Goal: Navigation & Orientation: Find specific page/section

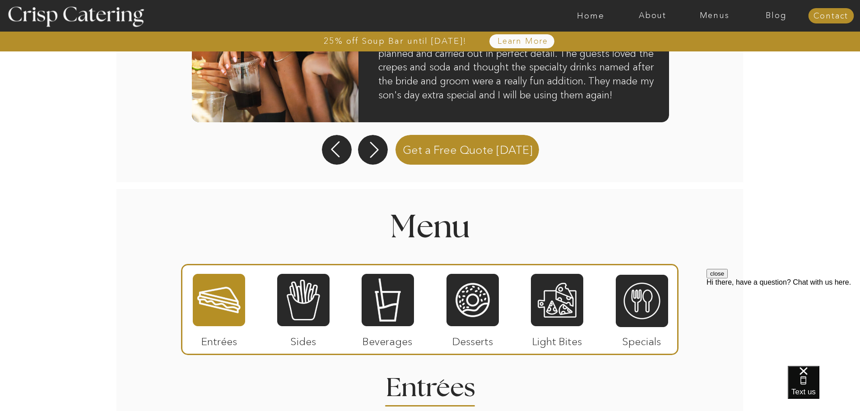
scroll to position [902, 0]
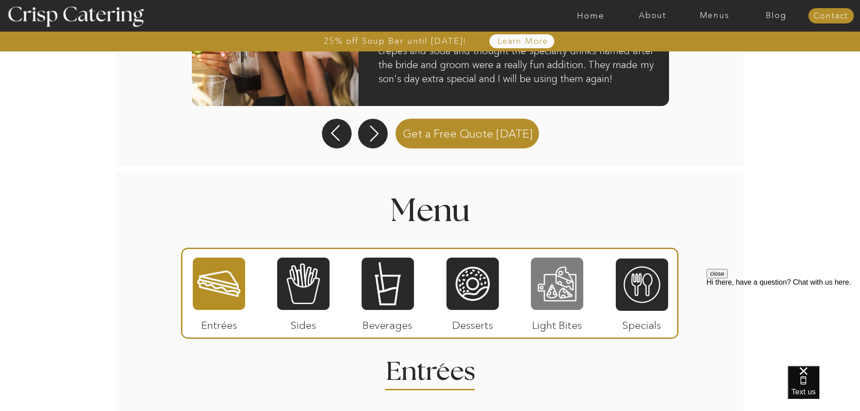
click at [555, 301] on div at bounding box center [557, 284] width 52 height 54
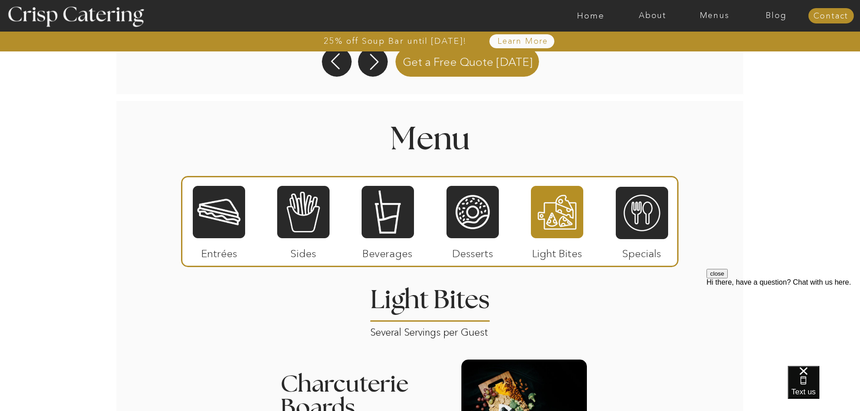
scroll to position [962, 0]
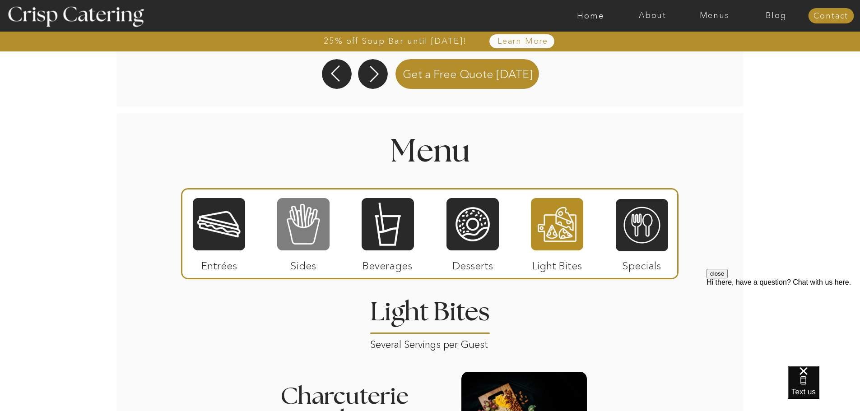
click at [281, 245] on div at bounding box center [303, 224] width 52 height 54
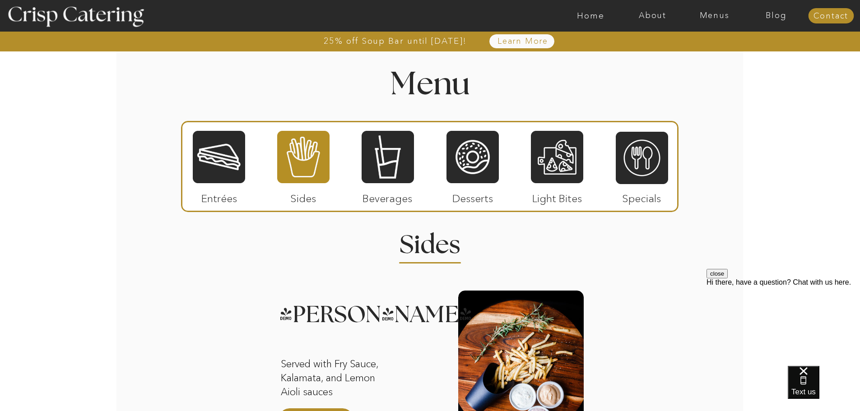
scroll to position [1021, 0]
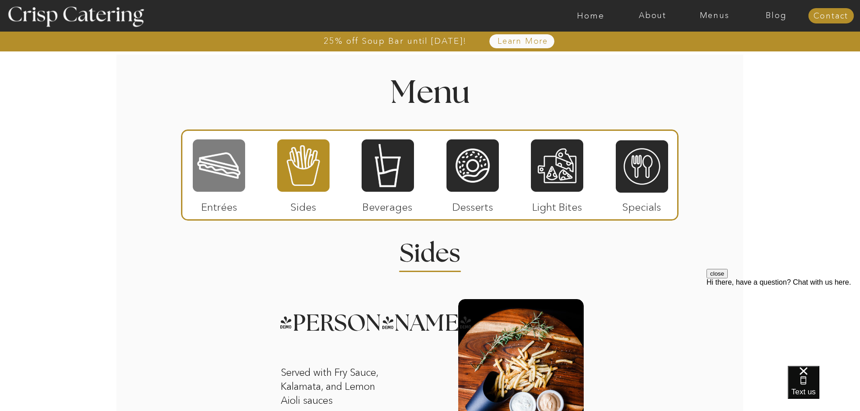
click at [221, 191] on div at bounding box center [219, 166] width 52 height 54
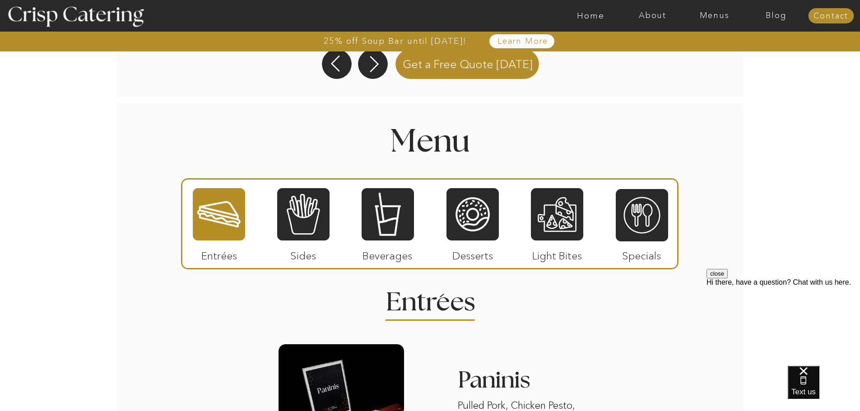
scroll to position [971, 0]
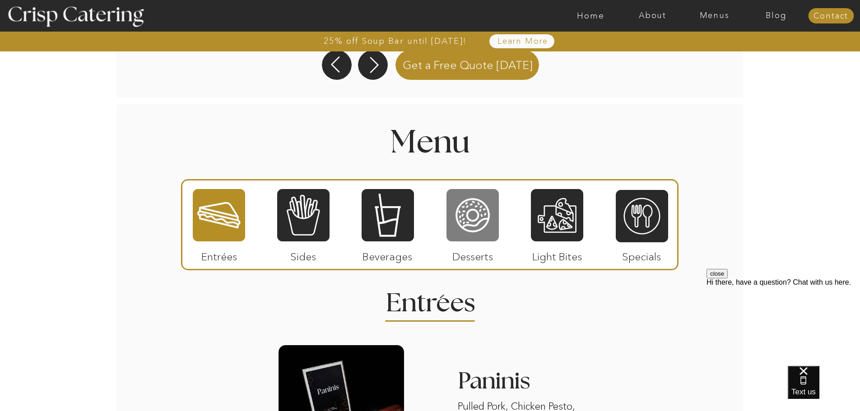
click at [475, 225] on div at bounding box center [472, 215] width 52 height 54
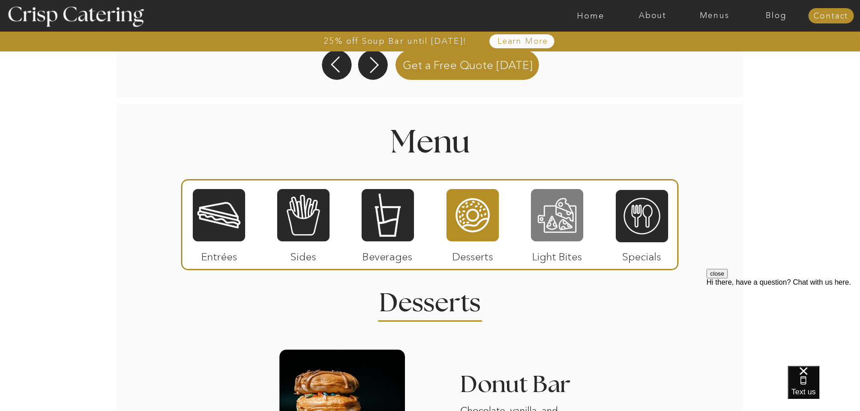
click at [563, 211] on div at bounding box center [557, 215] width 52 height 54
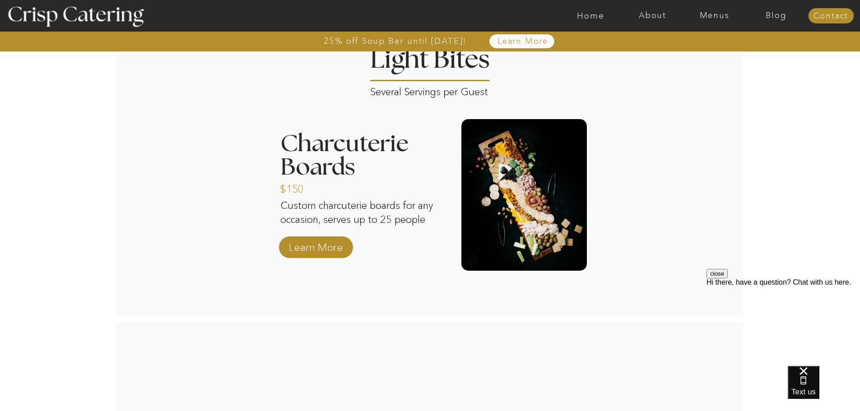
scroll to position [1188, 0]
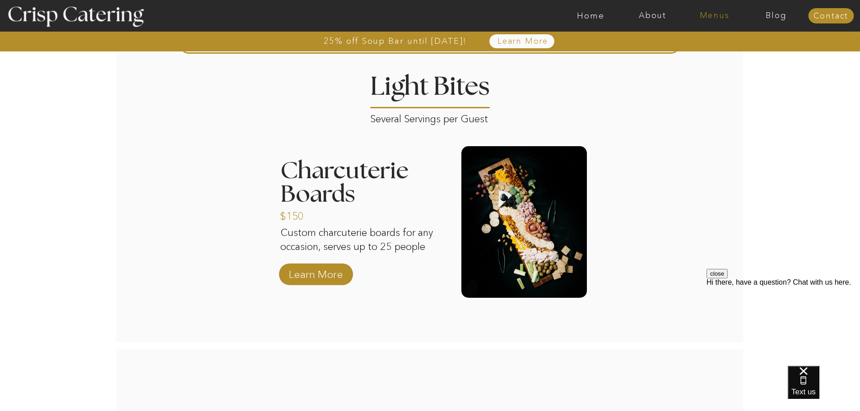
click at [716, 16] on nav "Menus" at bounding box center [714, 15] width 62 height 9
click at [703, 41] on nav "Summer (Mar-Aug)" at bounding box center [716, 41] width 81 height 9
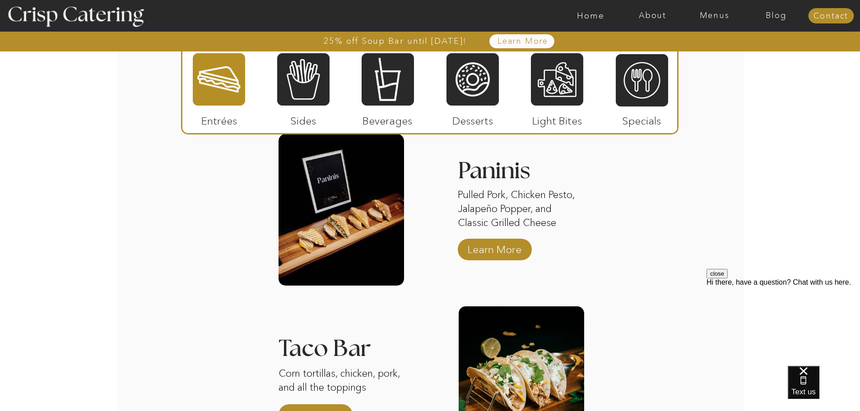
scroll to position [902, 0]
click at [319, 95] on div at bounding box center [303, 79] width 52 height 54
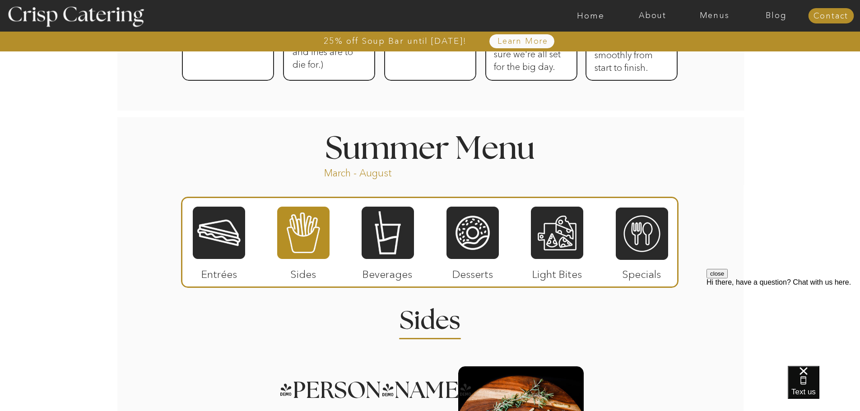
scroll to position [722, 0]
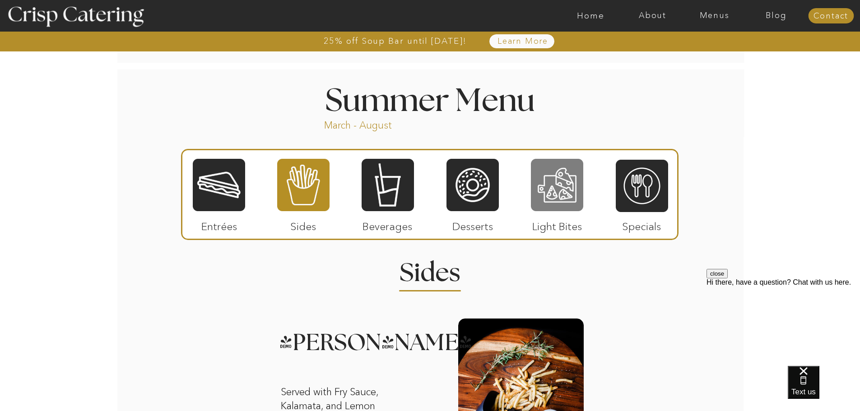
click at [562, 195] on div at bounding box center [557, 185] width 52 height 54
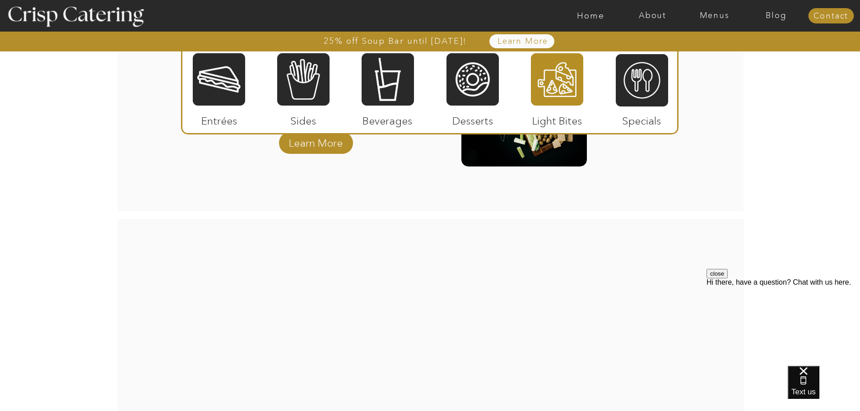
scroll to position [1038, 0]
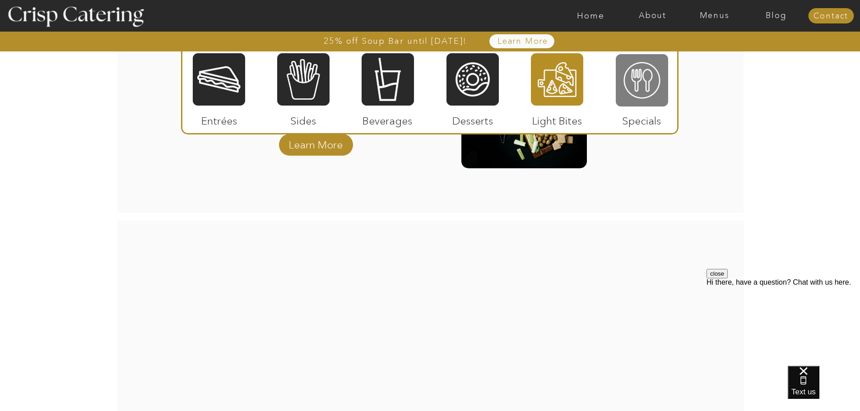
click at [628, 79] on div at bounding box center [641, 80] width 52 height 54
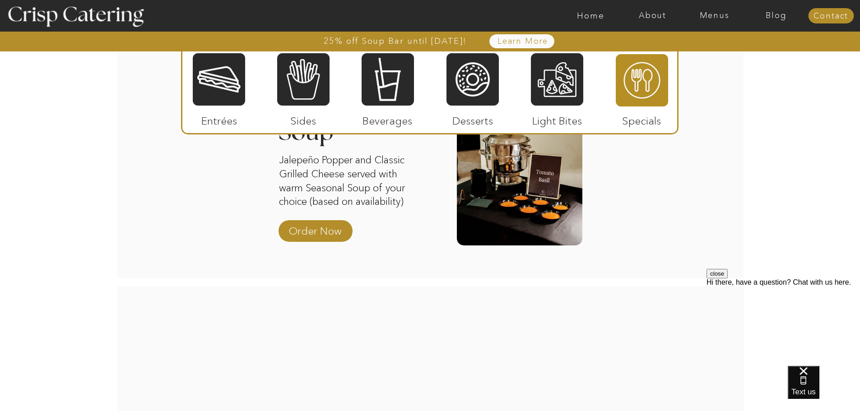
scroll to position [993, 0]
